Goal: Task Accomplishment & Management: Complete application form

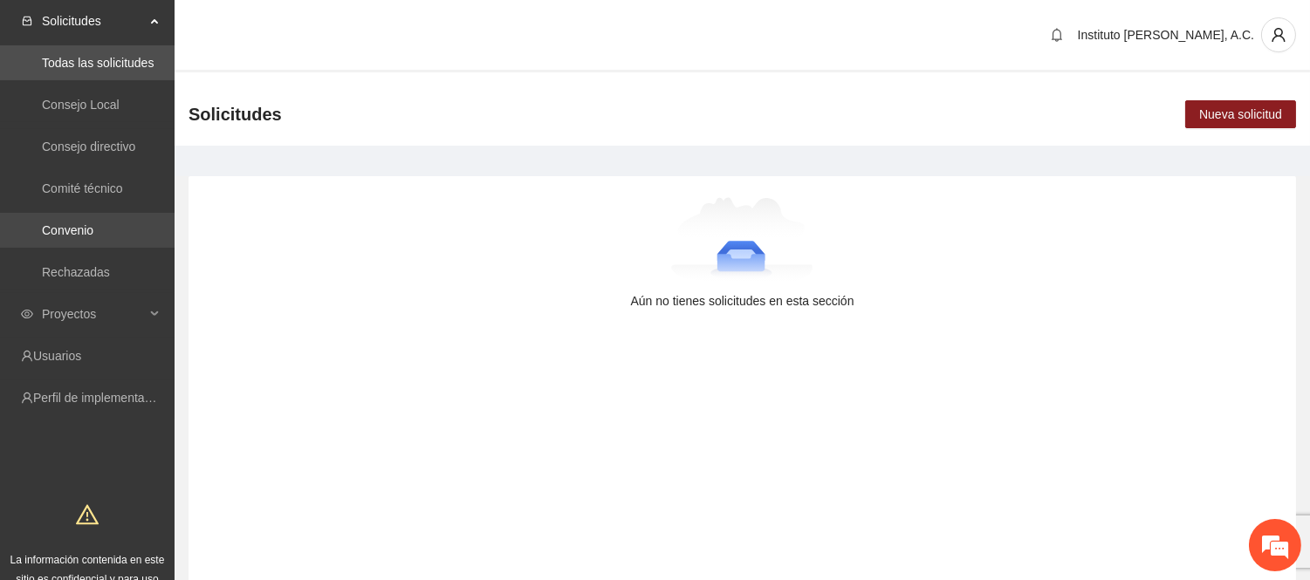
click at [75, 228] on link "Convenio" at bounding box center [67, 230] width 51 height 14
click at [92, 316] on span "Proyectos" at bounding box center [93, 314] width 103 height 35
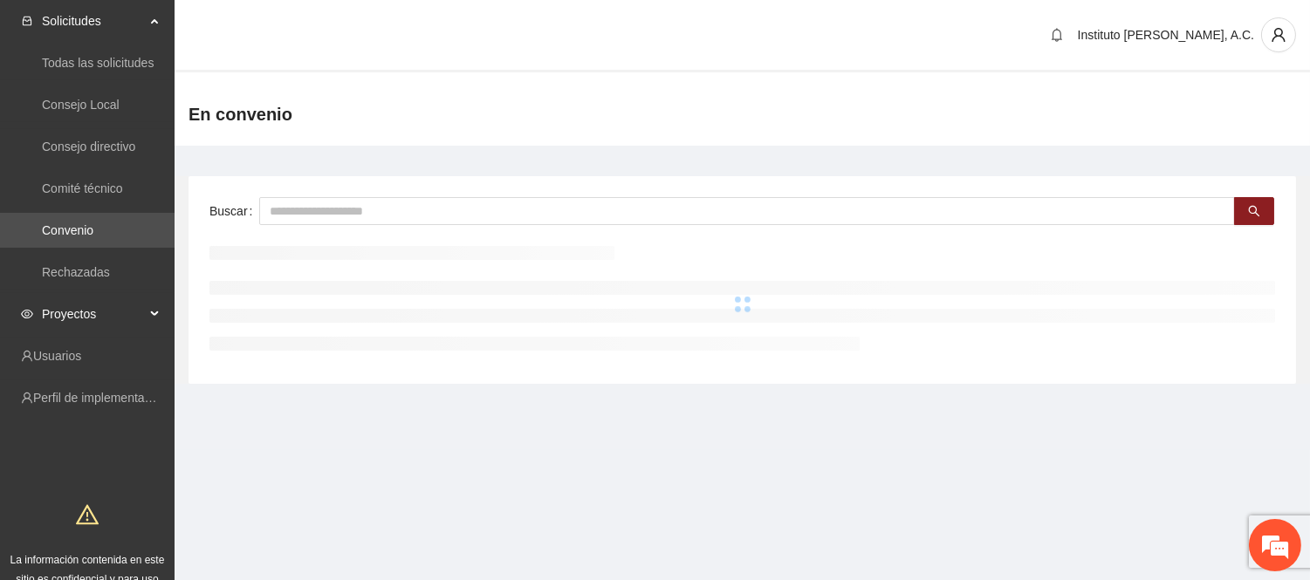
click at [98, 320] on span "Proyectos" at bounding box center [93, 314] width 103 height 35
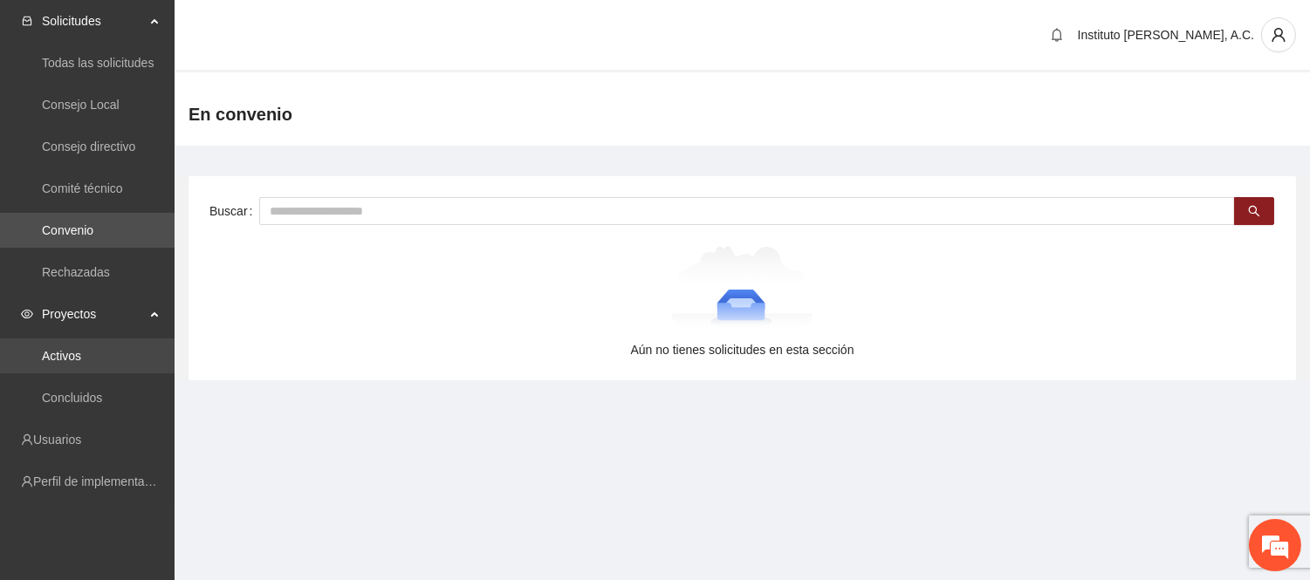
click at [72, 349] on link "Activos" at bounding box center [61, 356] width 39 height 14
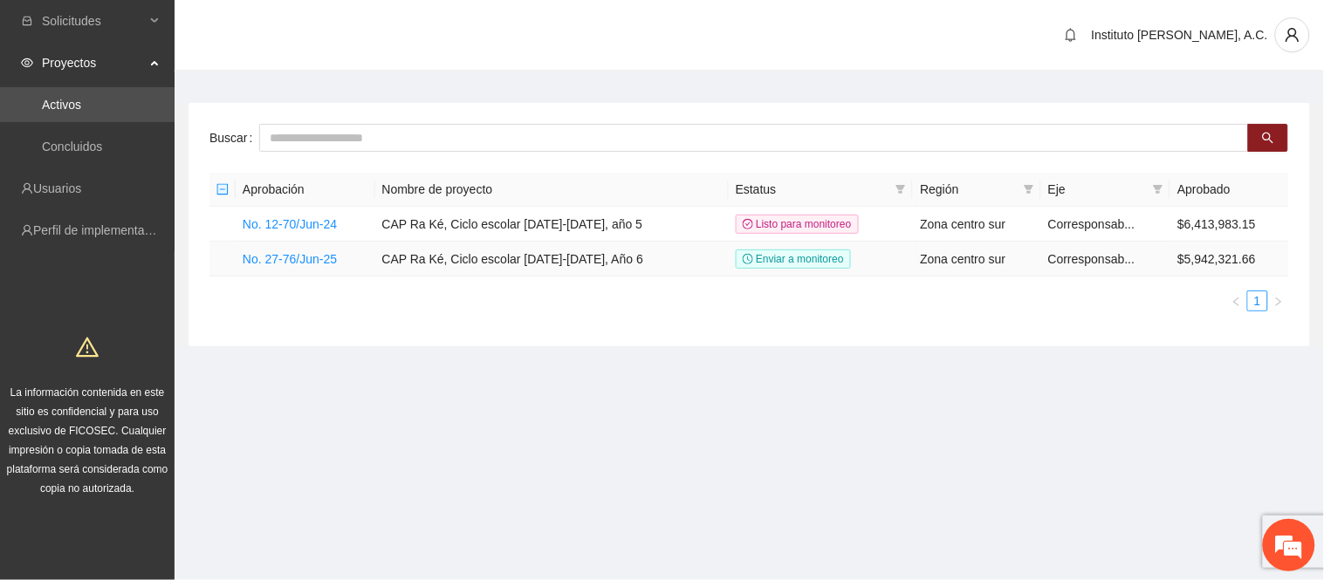
click at [315, 267] on td "No. 27-76/Jun-25" at bounding box center [306, 259] width 140 height 35
click at [316, 262] on link "No. 27-76/Jun-25" at bounding box center [290, 259] width 94 height 14
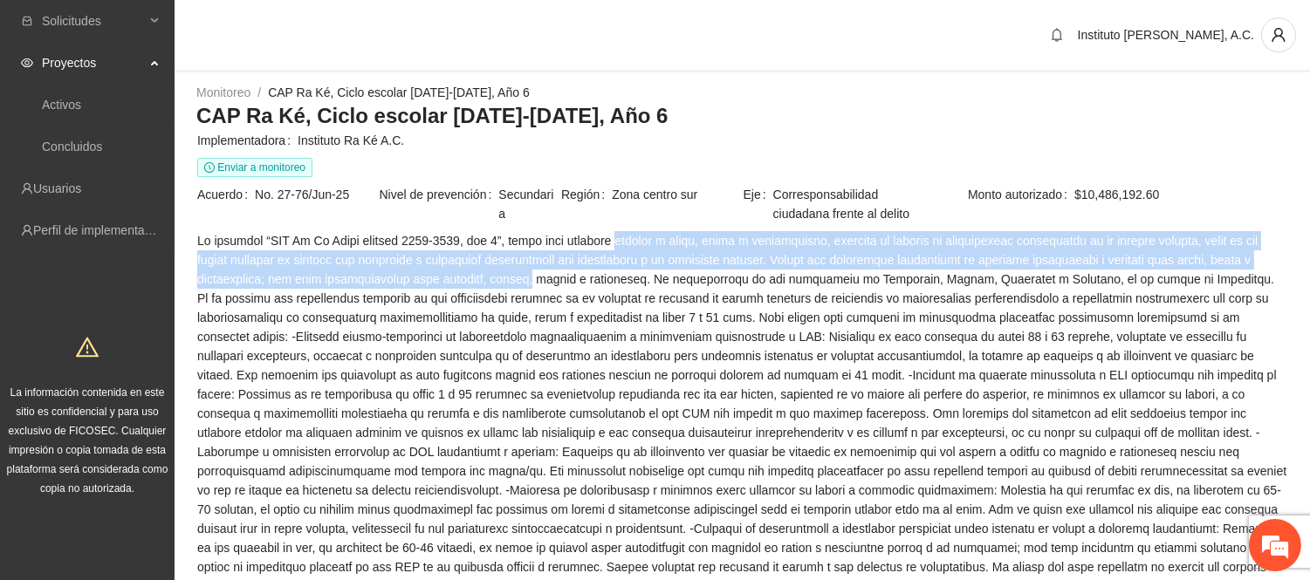
drag, startPoint x: 614, startPoint y: 244, endPoint x: 528, endPoint y: 274, distance: 90.5
click at [528, 274] on span at bounding box center [742, 567] width 1090 height 672
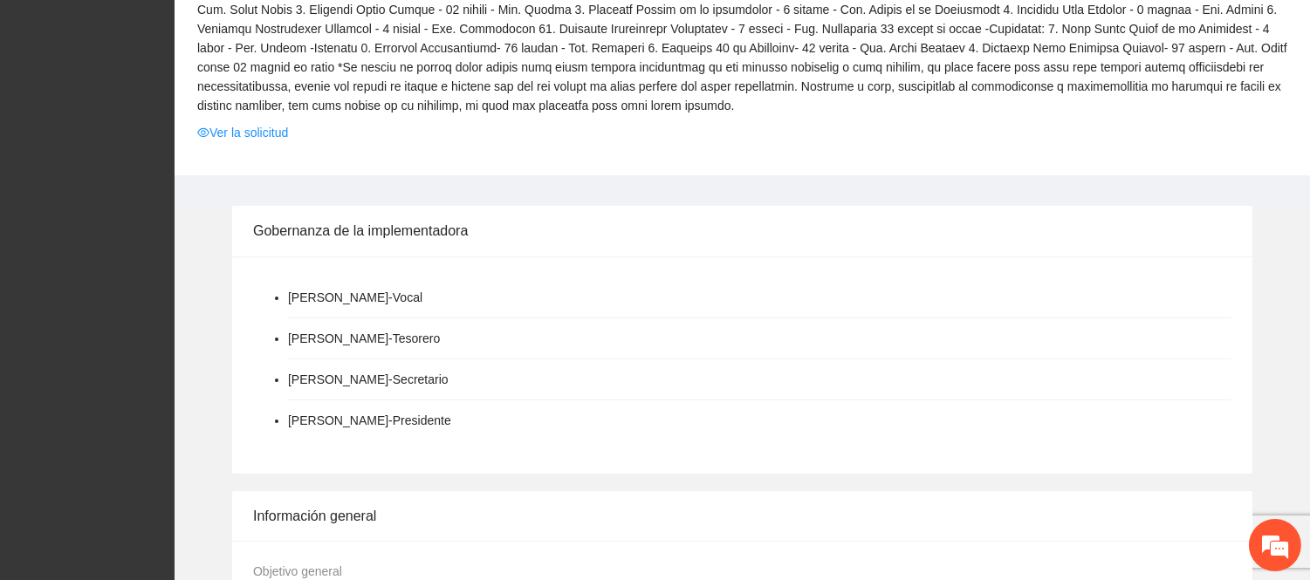
scroll to position [787, 0]
click at [238, 124] on link "Ver la solicitud" at bounding box center [242, 133] width 91 height 19
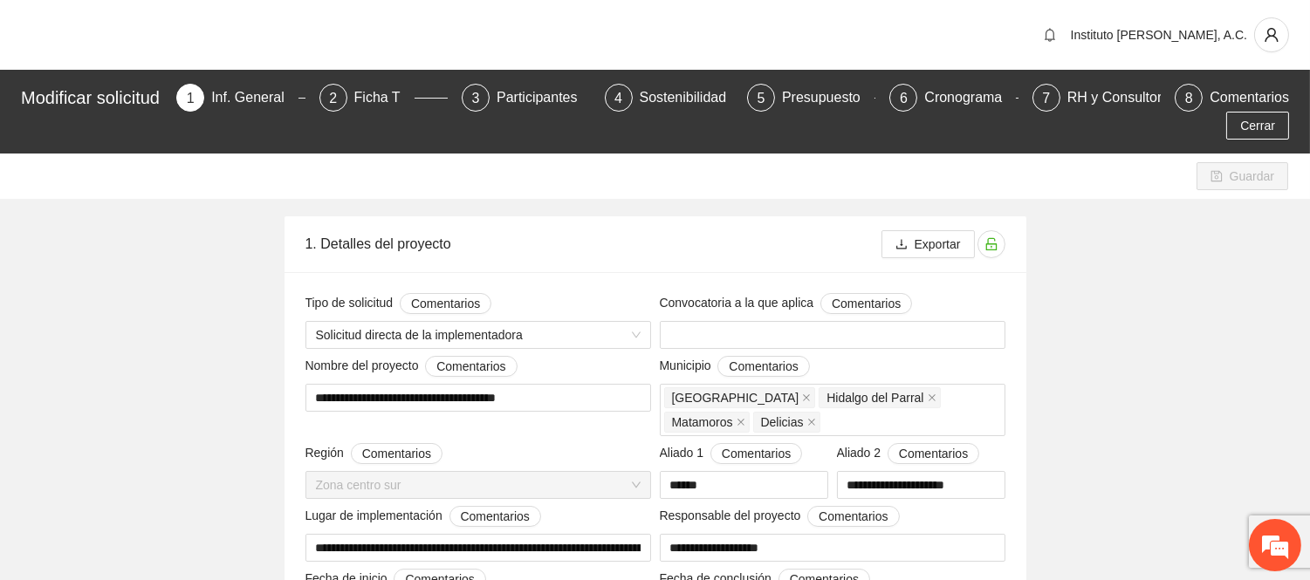
type input "**********"
click at [347, 99] on div "2" at bounding box center [333, 98] width 28 height 28
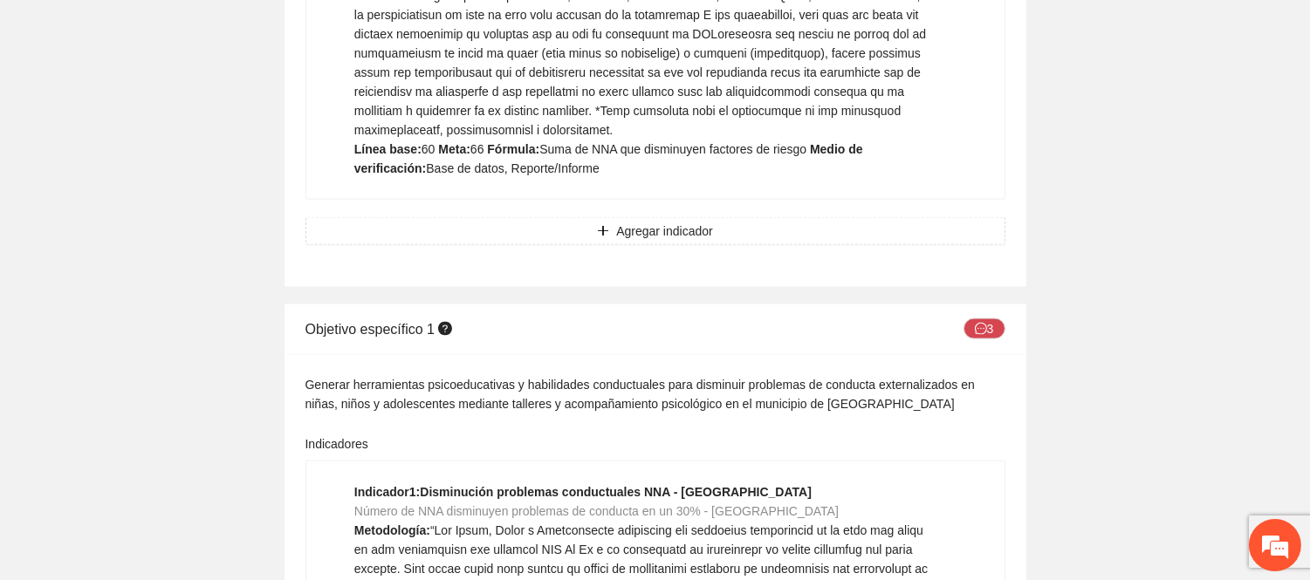
scroll to position [4429, 0]
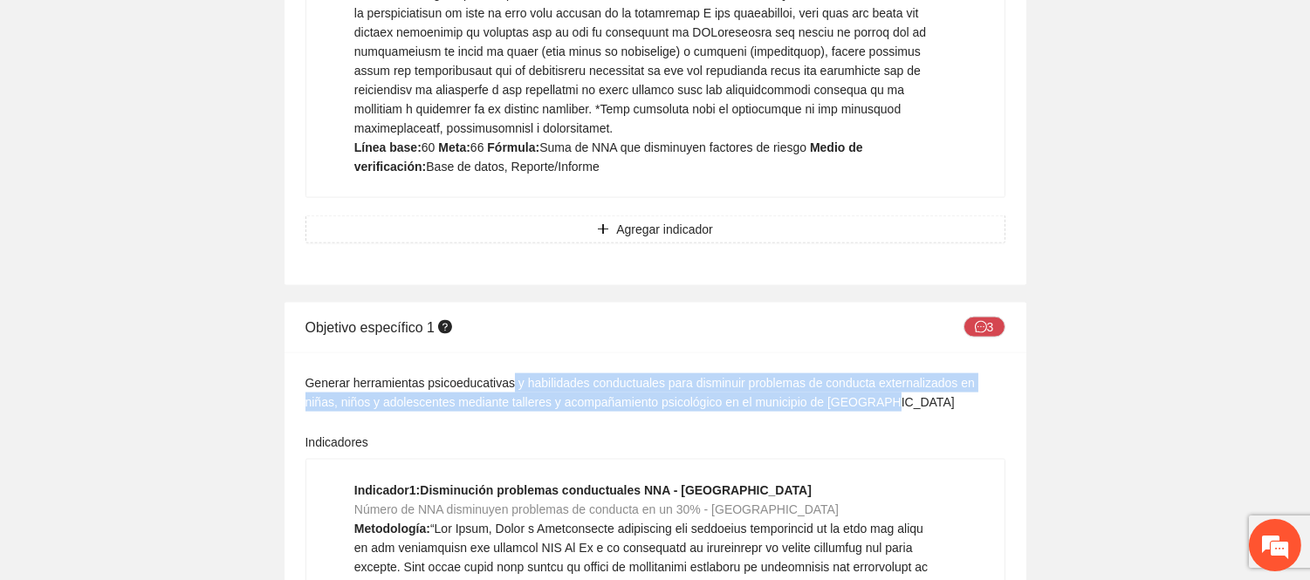
drag, startPoint x: 511, startPoint y: 224, endPoint x: 871, endPoint y: 237, distance: 360.7
click at [871, 374] on div "Generar herramientas psicoeducativas y habilidades conductuales para disminuir …" at bounding box center [655, 393] width 700 height 38
